Goal: Task Accomplishment & Management: Use online tool/utility

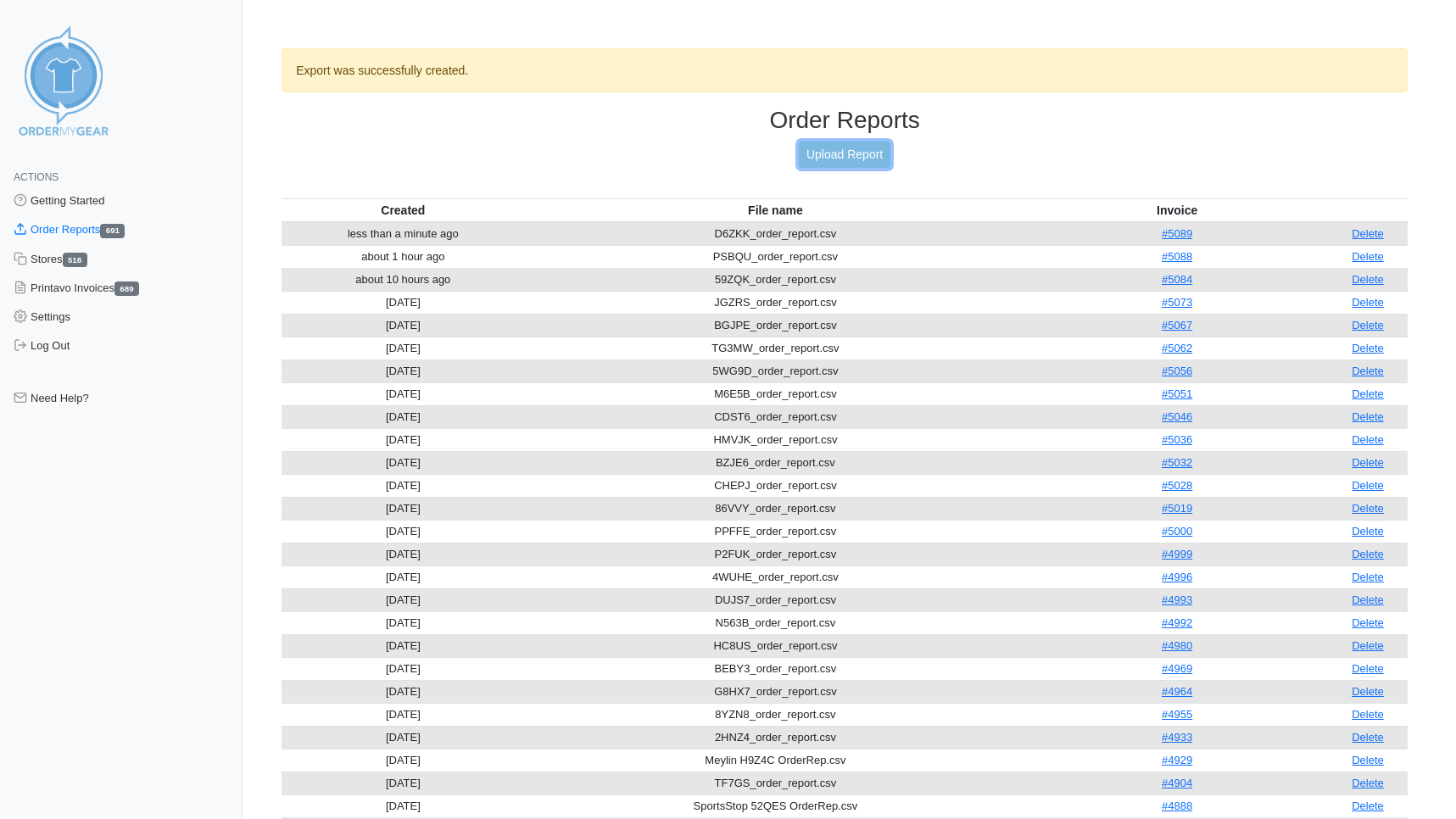
click at [870, 151] on link "Upload Report" at bounding box center [845, 154] width 91 height 27
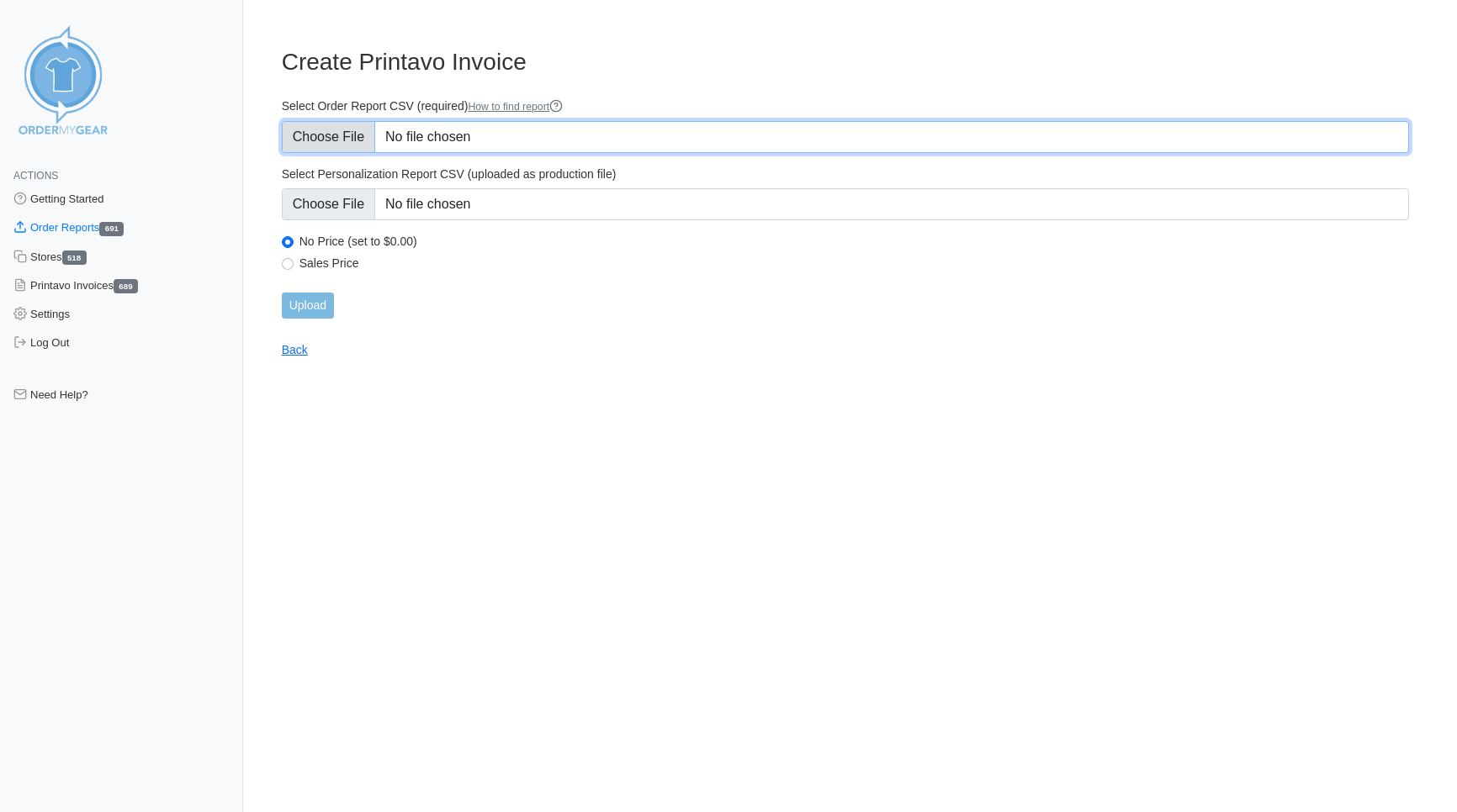
click at [306, 140] on input "Select Order Report CSV (required) How to find report" at bounding box center [845, 137] width 1127 height 32
type input "C:\fakepath\3BFDF_order_report.csv"
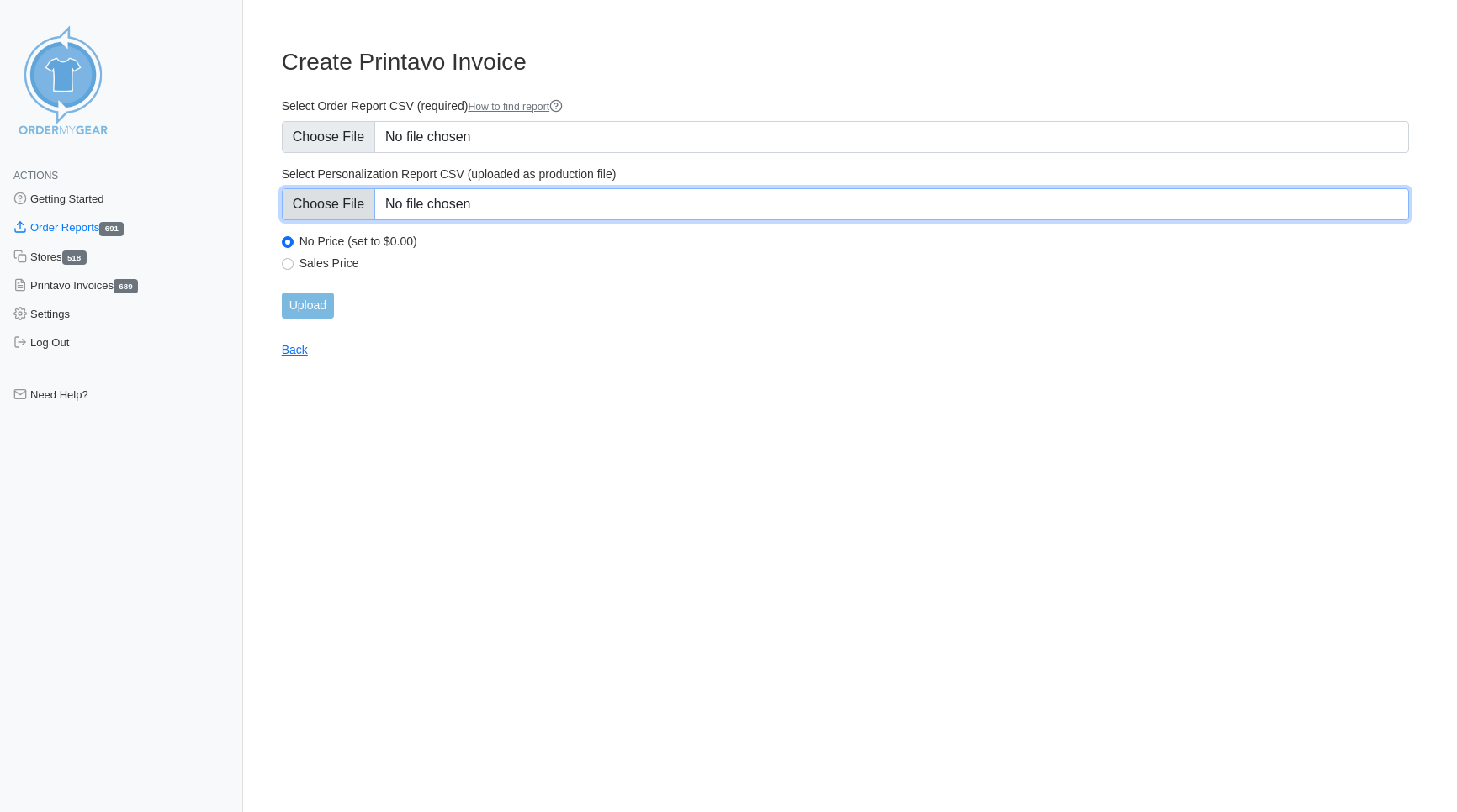
click at [345, 192] on input "Select Personalization Report CSV (uploaded as production file)" at bounding box center [845, 204] width 1127 height 32
type input "C:\fakepath\3BFDF_personalization_report.csv"
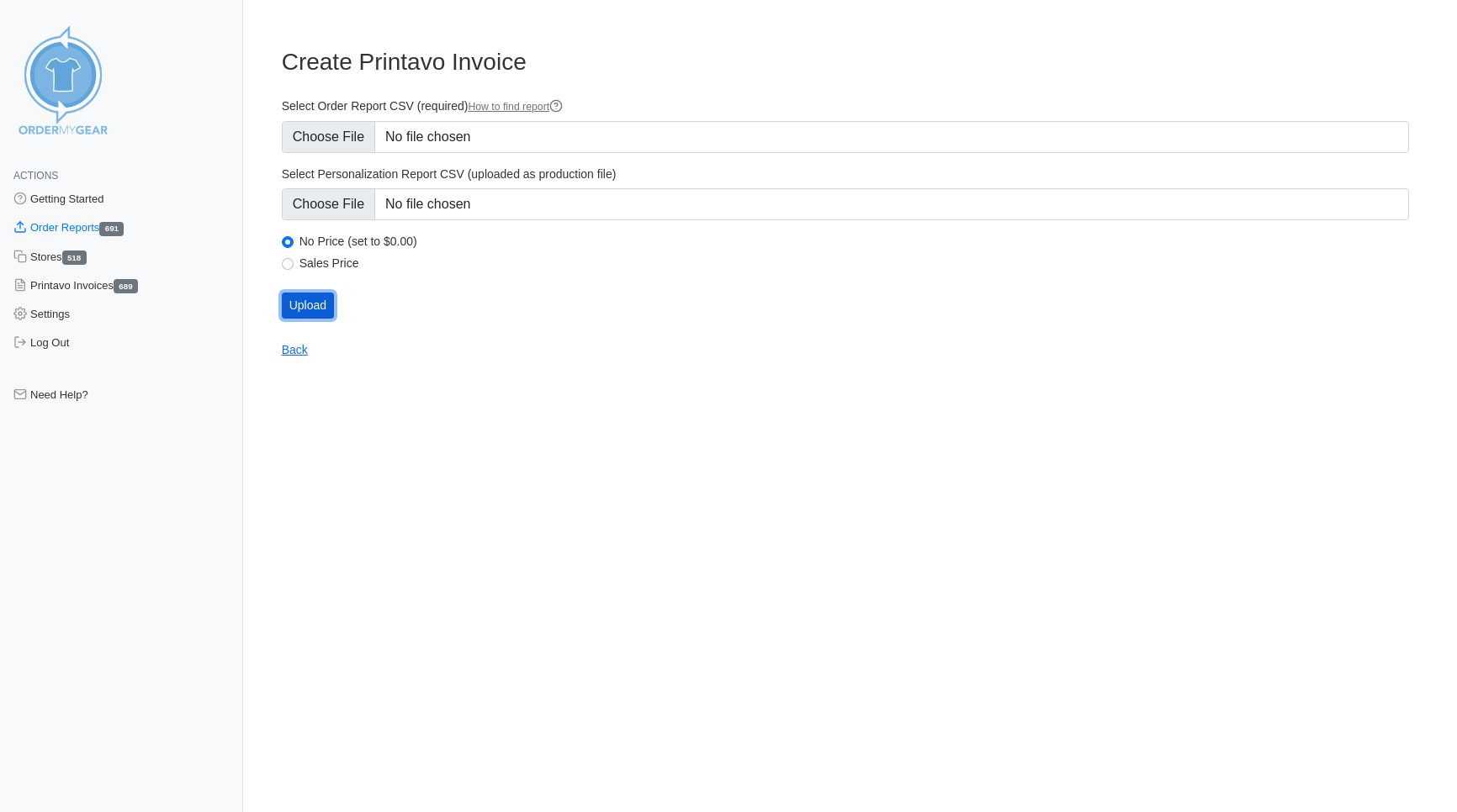
click at [306, 298] on input "Upload" at bounding box center [308, 305] width 53 height 26
